Goal: Transaction & Acquisition: Purchase product/service

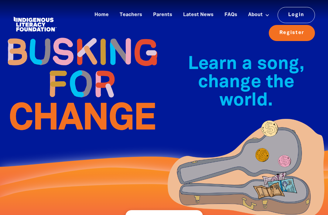
click at [166, 15] on link "Parents" at bounding box center [162, 15] width 26 height 10
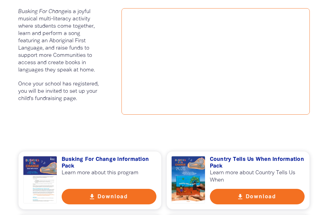
scroll to position [297, 0]
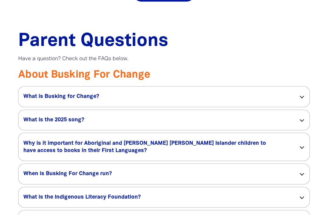
scroll to position [445, 0]
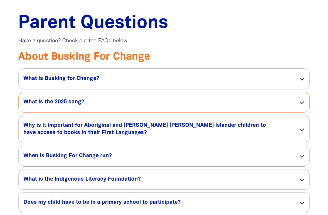
click at [304, 97] on div "What is the 2025 song? link" at bounding box center [164, 102] width 291 height 20
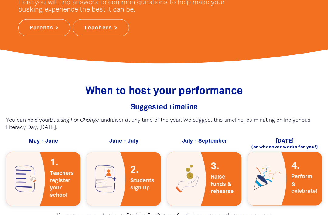
scroll to position [170, 0]
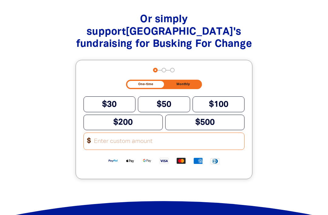
scroll to position [758, 0]
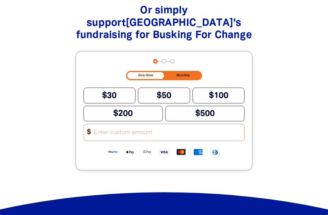
click at [94, 141] on input "Other Amount" at bounding box center [167, 132] width 154 height 17
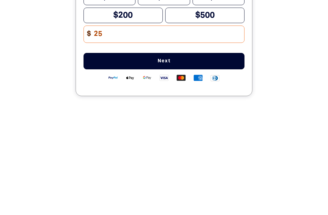
type input "25"
click at [125, 151] on button "Next" at bounding box center [163, 159] width 161 height 16
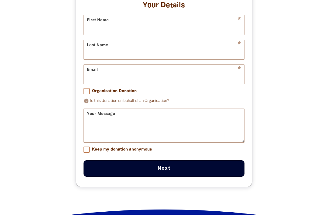
scroll to position [844, 0]
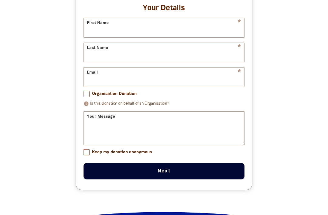
click at [87, 155] on input "Keep my donation anonymous" at bounding box center [86, 152] width 6 height 6
checkbox input "true"
click at [99, 37] on input "First Name" at bounding box center [164, 27] width 161 height 19
type input "Aizhan"
click at [97, 62] on input "Last Name" at bounding box center [164, 52] width 161 height 19
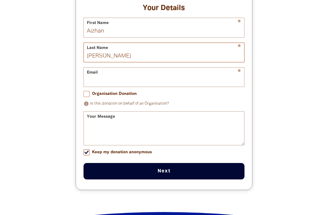
type input "[PERSON_NAME]"
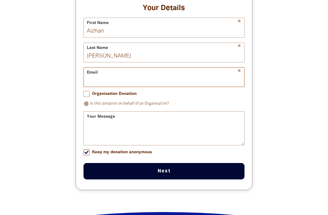
click at [93, 87] on input "Email" at bounding box center [164, 76] width 161 height 19
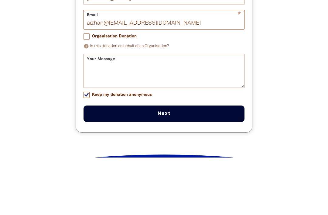
click at [114, 67] on input "aizhan@[EMAIL_ADDRESS][DOMAIN_NAME]" at bounding box center [164, 76] width 161 height 19
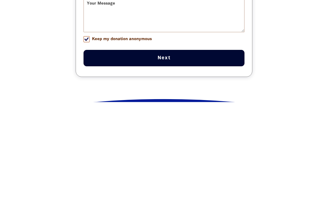
type input "[EMAIL_ADDRESS][DOMAIN_NAME]"
click at [163, 163] on button "Next chevron_right" at bounding box center [163, 171] width 161 height 16
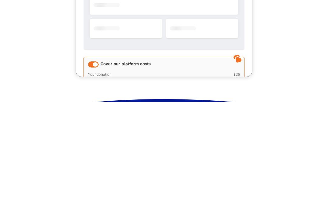
checkbox input "false"
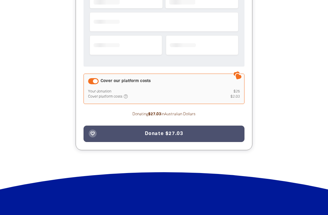
scroll to position [885, 0]
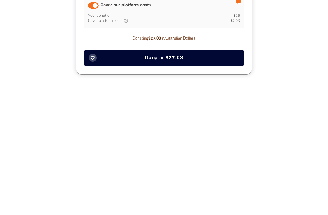
click at [201, 174] on button "favorite_border Donate $27.03" at bounding box center [163, 182] width 161 height 16
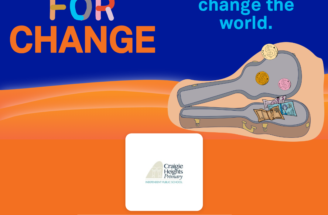
scroll to position [0, 0]
